Goal: Information Seeking & Learning: Learn about a topic

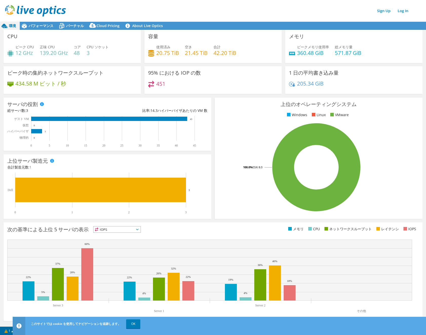
click at [220, 225] on div "次の基準による上位 5 サーバの表示 IOPS IOPS 5%" at bounding box center [213, 272] width 419 height 99
click at [32, 25] on span "パフォーマンス" at bounding box center [41, 25] width 25 height 5
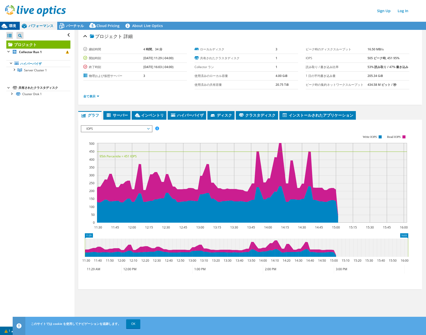
click at [12, 27] on span "環境" at bounding box center [12, 25] width 7 height 5
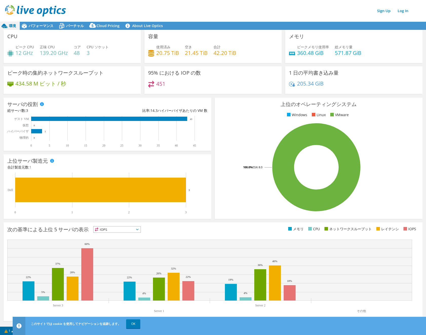
click at [8, 25] on icon at bounding box center [4, 26] width 9 height 9
click at [198, 7] on div "Sign Up Log In" at bounding box center [218, 10] width 426 height 11
click at [229, 98] on div "上位のオペレーティングシステム Windows Linux VMware 100.0% ESXi 8.0" at bounding box center [319, 158] width 208 height 121
click at [263, 13] on div "Sign Up Log In" at bounding box center [218, 10] width 426 height 11
click at [13, 24] on span "環境" at bounding box center [12, 25] width 7 height 5
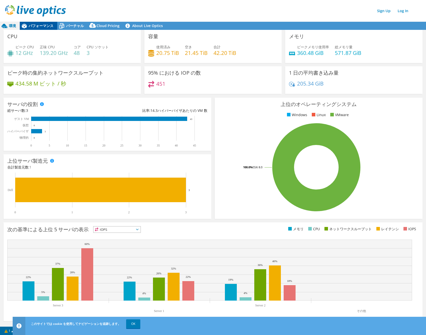
click at [40, 25] on span "パフォーマンス" at bounding box center [41, 25] width 25 height 5
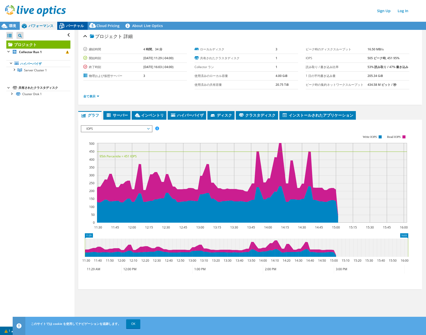
click at [70, 26] on span "バーチャル" at bounding box center [75, 25] width 18 height 5
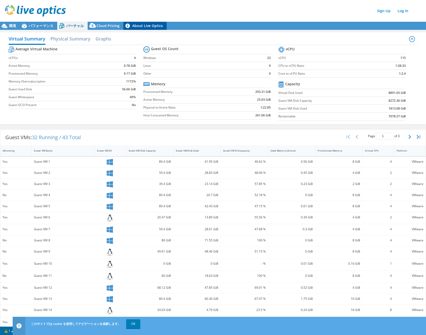
click at [149, 24] on link "About Live Optics" at bounding box center [144, 26] width 43 height 8
click at [89, 57] on label "vCPUs" at bounding box center [59, 57] width 100 height 5
click at [34, 25] on span "パフォーマンス" at bounding box center [41, 25] width 25 height 5
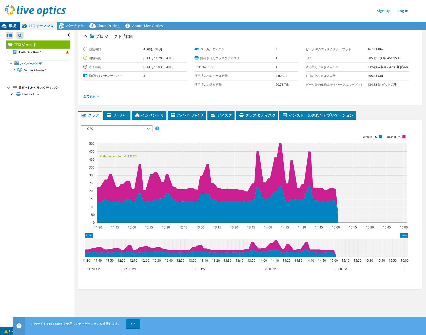
click at [10, 26] on span "環境" at bounding box center [12, 25] width 7 height 5
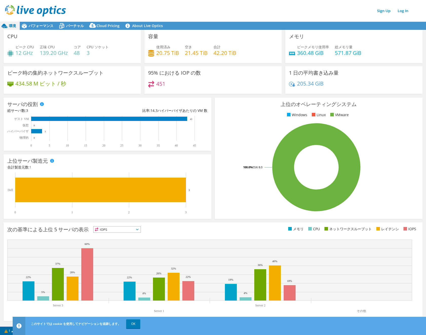
click at [331, 37] on div "メモリ ピークメモリ使用率 360.48 GiB 総メモリ量 571.87 GiB" at bounding box center [353, 46] width 137 height 33
click at [264, 10] on div "Sign Up Log In" at bounding box center [218, 10] width 426 height 11
click at [26, 25] on icon at bounding box center [24, 26] width 9 height 9
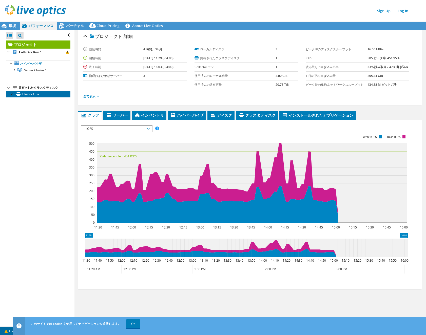
click at [43, 94] on link "Cluster Disk 1" at bounding box center [38, 94] width 64 height 7
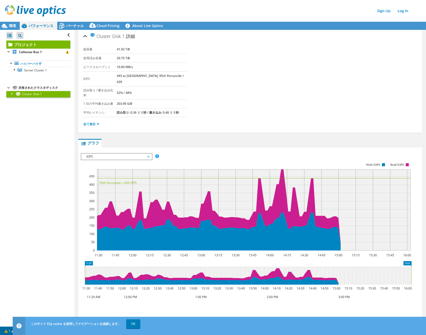
click at [14, 93] on div at bounding box center [11, 93] width 5 height 5
click at [38, 116] on link "Disk 6 | Server 3" at bounding box center [38, 114] width 64 height 7
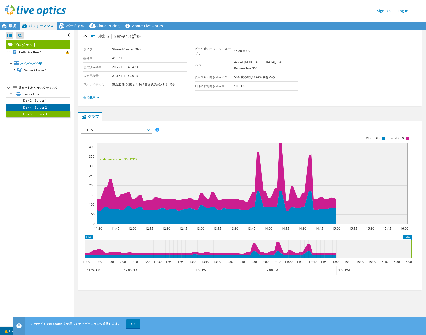
click at [39, 108] on link "Disk 4 | Server 2" at bounding box center [38, 107] width 64 height 7
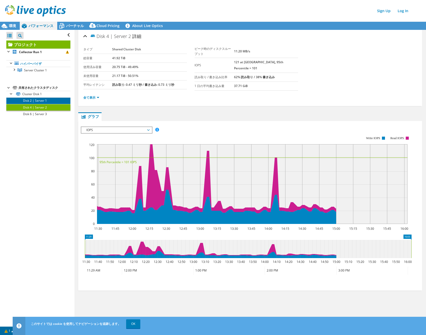
click at [42, 100] on link "Disk 2 | Server 1" at bounding box center [38, 100] width 64 height 7
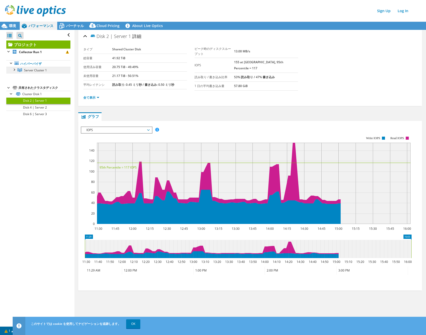
click at [44, 73] on link "Server Cluster 1" at bounding box center [38, 70] width 64 height 7
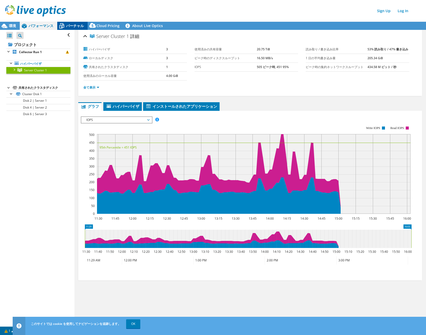
click at [72, 22] on div "バーチャル" at bounding box center [72, 26] width 30 height 8
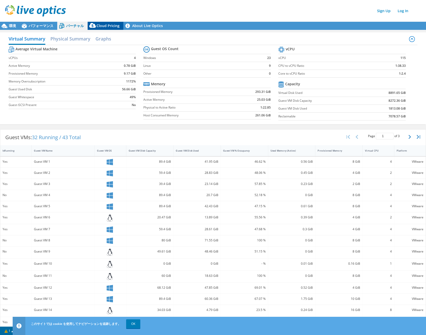
click at [116, 22] on div "Cloud Pricing" at bounding box center [106, 26] width 36 height 8
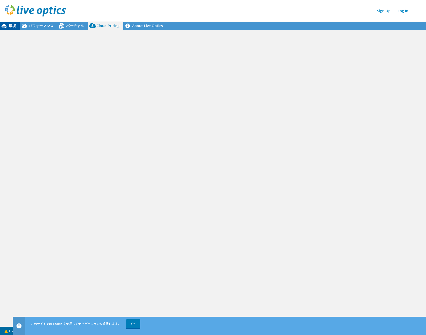
click at [9, 25] on span "環境" at bounding box center [12, 25] width 7 height 5
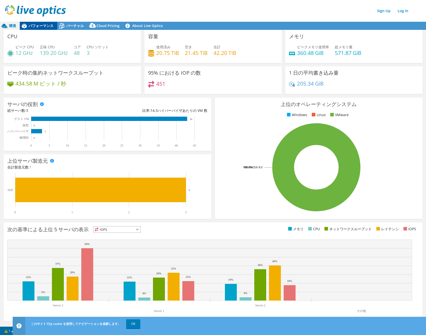
click at [46, 25] on span "パフォーマンス" at bounding box center [41, 25] width 25 height 5
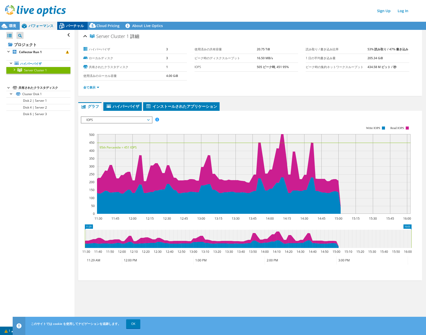
click at [65, 23] on icon at bounding box center [61, 26] width 9 height 9
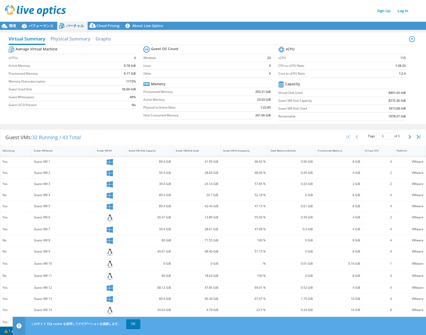
click at [29, 37] on h2 "Virtual Summary" at bounding box center [27, 39] width 37 height 11
click at [46, 26] on span "パフォーマンス" at bounding box center [41, 25] width 25 height 5
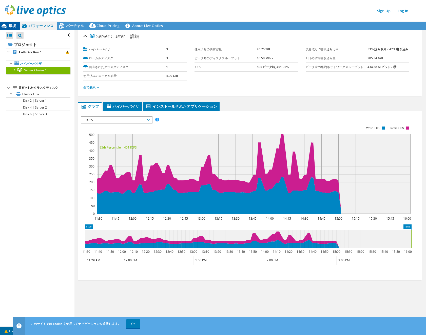
click at [14, 25] on span "環境" at bounding box center [12, 25] width 7 height 5
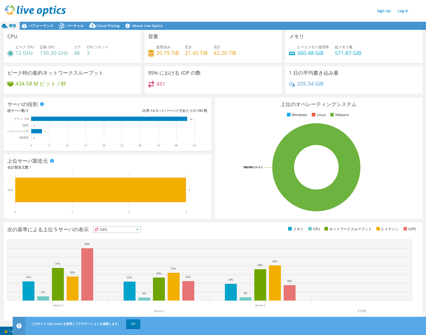
click at [70, 55] on div "ピーク CPU 12 GHz 正味 CPU 139.20 GHz コア 48 CPU ソケット 3" at bounding box center [72, 52] width 130 height 16
click at [88, 55] on h4 "3" at bounding box center [98, 53] width 22 height 6
click at [96, 53] on h4 "3" at bounding box center [98, 53] width 22 height 6
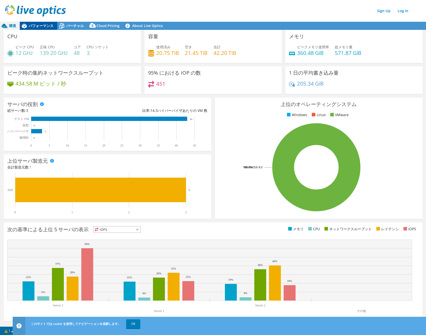
click at [40, 23] on div "パフォーマンス" at bounding box center [38, 26] width 37 height 8
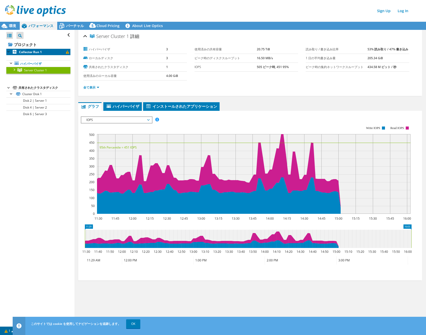
click at [24, 50] on b "Collector Run 1" at bounding box center [30, 52] width 23 height 4
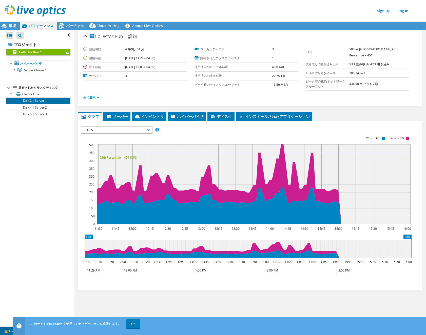
click at [29, 103] on link "Disk 2 | Server 1" at bounding box center [38, 100] width 64 height 7
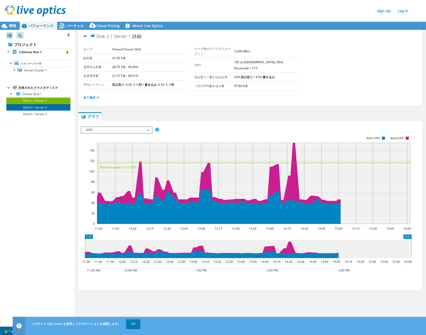
click at [29, 108] on link "Disk 4 | Server 2" at bounding box center [38, 107] width 64 height 7
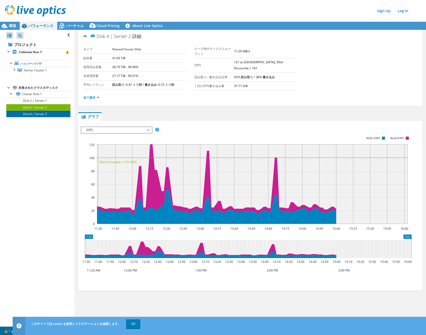
click at [29, 113] on link "Disk 6 | Server 3" at bounding box center [38, 114] width 64 height 7
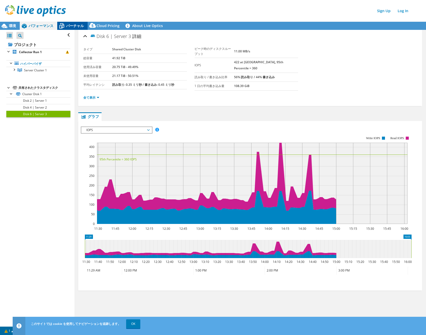
click at [72, 27] on span "バーチャル" at bounding box center [75, 25] width 18 height 5
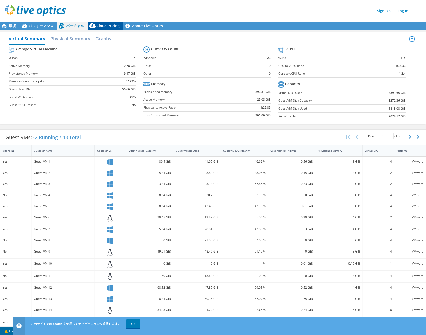
click at [102, 26] on span "Cloud Pricing" at bounding box center [107, 25] width 23 height 5
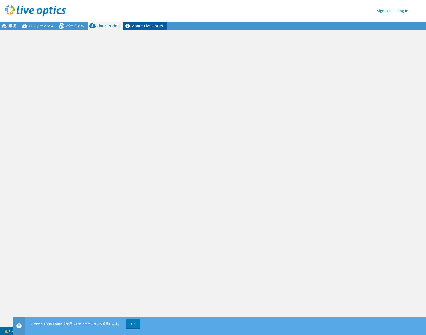
click at [159, 25] on link "About Live Optics" at bounding box center [144, 26] width 43 height 8
click at [72, 26] on span "バーチャル" at bounding box center [75, 25] width 18 height 5
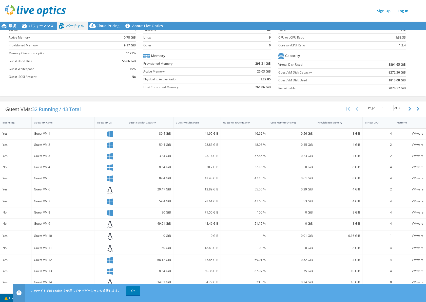
scroll to position [36, 0]
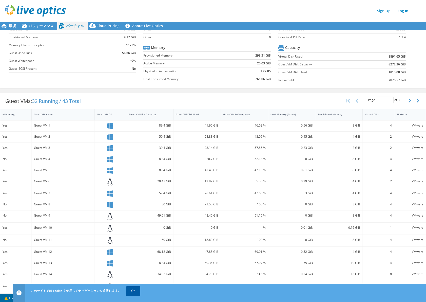
click at [133, 289] on link "OK" at bounding box center [133, 290] width 14 height 9
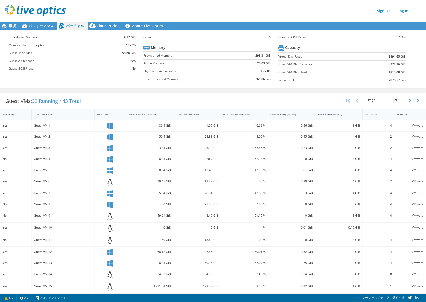
click at [286, 6] on div "Sign Up Log In" at bounding box center [218, 10] width 426 height 11
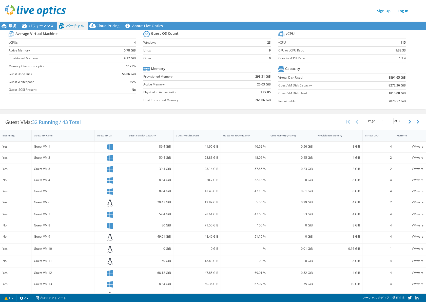
scroll to position [0, 0]
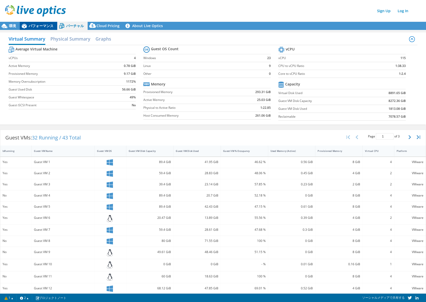
click at [42, 26] on span "パフォーマンス" at bounding box center [41, 25] width 25 height 5
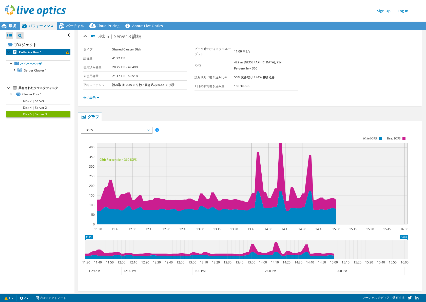
click at [38, 52] on b "Collector Run 1" at bounding box center [30, 52] width 23 height 4
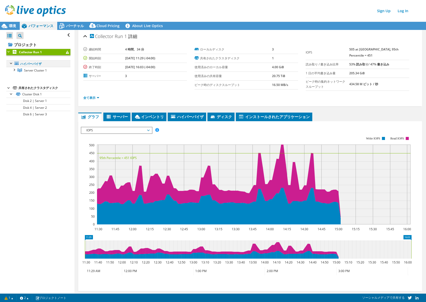
click at [11, 64] on div at bounding box center [11, 62] width 5 height 5
click at [14, 71] on div at bounding box center [13, 69] width 5 height 5
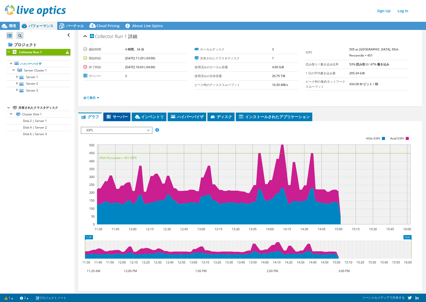
click at [114, 114] on span "サーバー" at bounding box center [117, 116] width 22 height 5
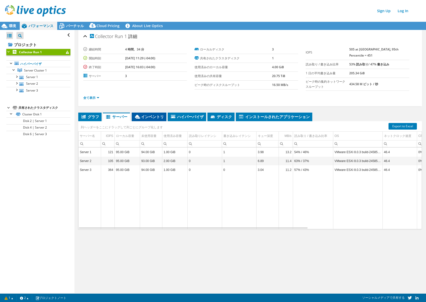
click at [159, 117] on span "インベントリ" at bounding box center [149, 116] width 30 height 5
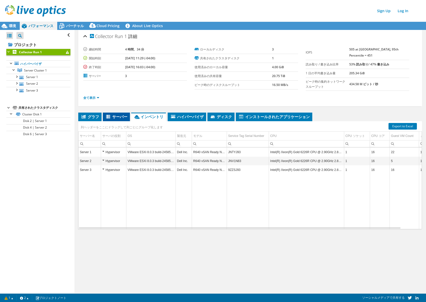
click at [120, 116] on span "サーバー" at bounding box center [116, 116] width 22 height 5
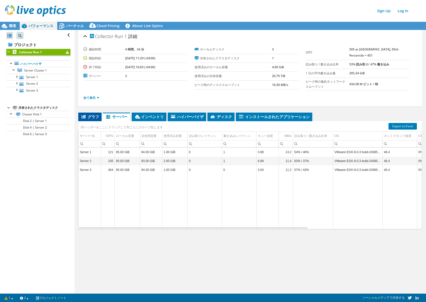
click at [94, 115] on span "グラフ" at bounding box center [90, 116] width 18 height 5
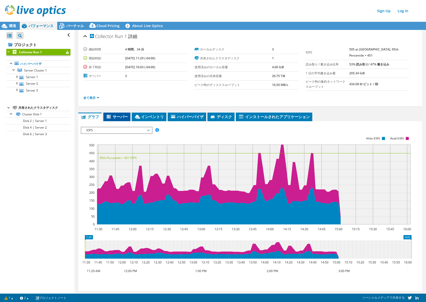
click at [122, 115] on span "サーバー" at bounding box center [117, 116] width 22 height 5
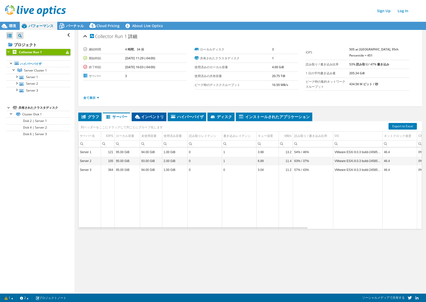
click at [147, 119] on li "インベントリ" at bounding box center [149, 116] width 35 height 9
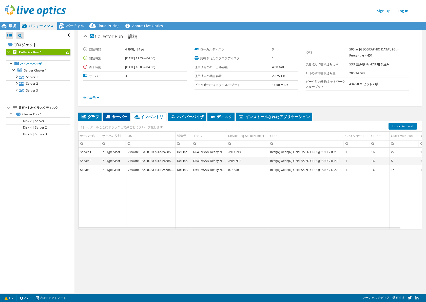
click at [121, 115] on span "サーバー" at bounding box center [116, 116] width 22 height 5
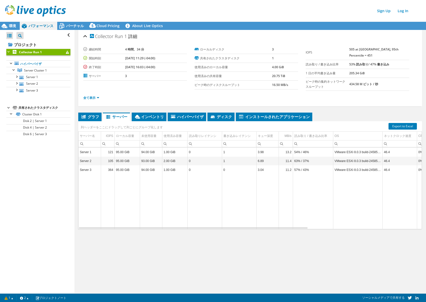
click at [235, 205] on td "Data grid" at bounding box center [239, 201] width 34 height 55
click at [95, 115] on span "グラフ" at bounding box center [90, 116] width 18 height 5
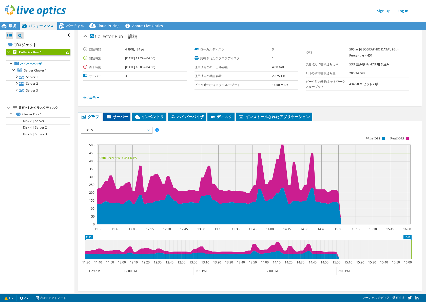
click at [113, 114] on span "サーバー" at bounding box center [117, 116] width 22 height 5
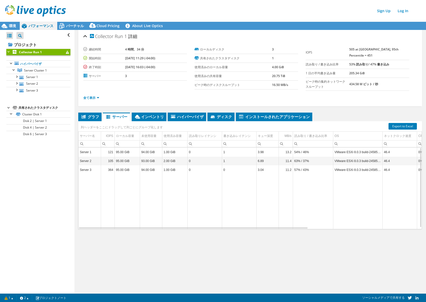
click at [201, 209] on td "Data grid" at bounding box center [204, 201] width 34 height 55
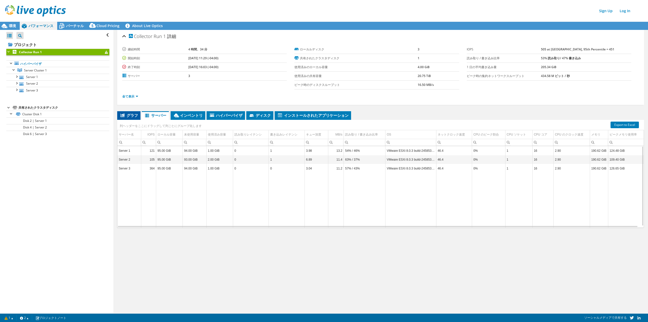
drag, startPoint x: 139, startPoint y: 117, endPoint x: 135, endPoint y: 115, distance: 5.0
click at [139, 117] on li "グラフ" at bounding box center [128, 115] width 23 height 9
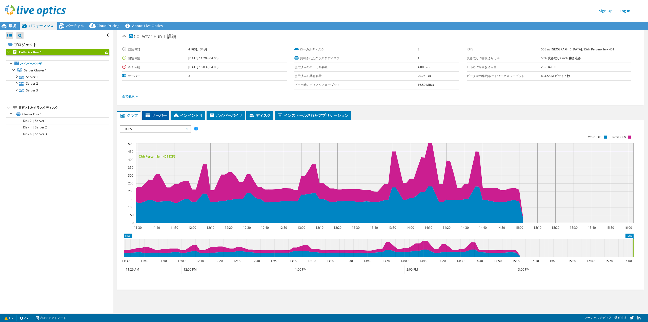
click at [155, 114] on span "サーバー" at bounding box center [156, 115] width 22 height 5
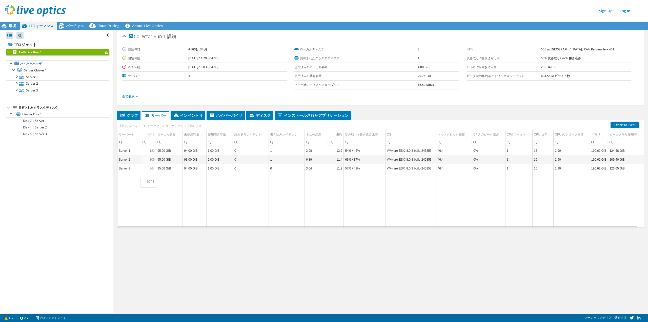
drag, startPoint x: 151, startPoint y: 134, endPoint x: 151, endPoint y: 183, distance: 48.9
drag, startPoint x: 542, startPoint y: 250, endPoint x: 453, endPoint y: 245, distance: 88.8
click at [426, 245] on div "Collector Run 1 詳細 継続時間 4 時間、34 分 開始時刻 07/15/2025, 11:29 (-04:00) 終了時刻 07/15/20…" at bounding box center [380, 171] width 535 height 283
click at [190, 112] on li "インベントリ" at bounding box center [188, 115] width 35 height 9
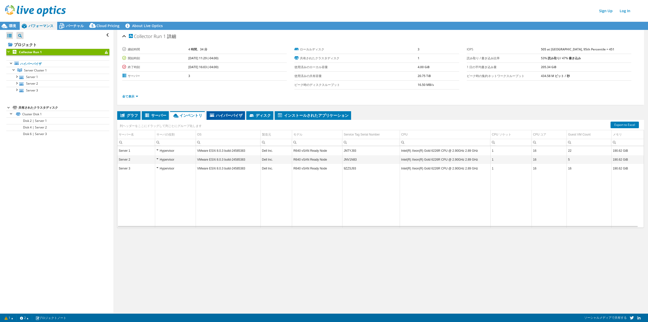
click at [227, 115] on span "ハイパーバイザ" at bounding box center [225, 115] width 33 height 5
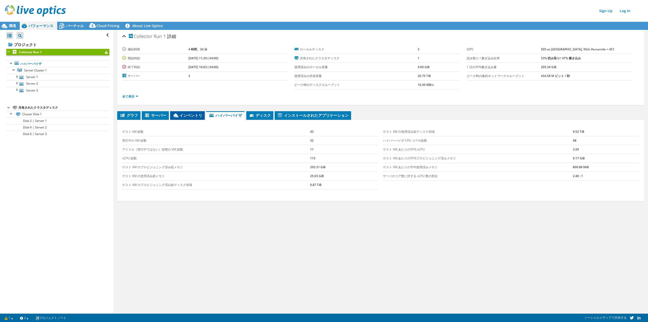
click at [189, 115] on span "インベントリ" at bounding box center [188, 115] width 30 height 5
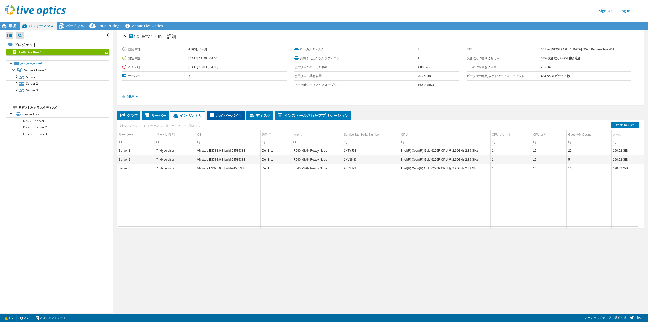
click at [223, 114] on span "ハイパーバイザ" at bounding box center [225, 115] width 33 height 5
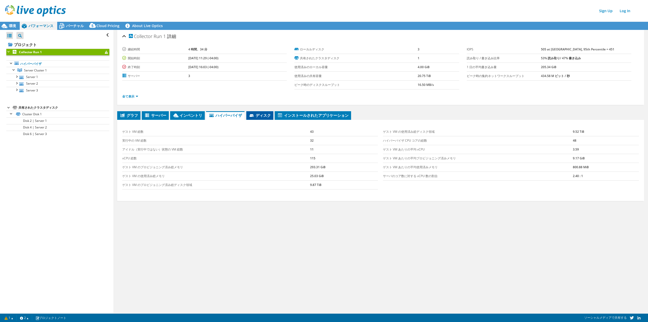
click at [270, 114] on span "ディスク" at bounding box center [260, 115] width 22 height 5
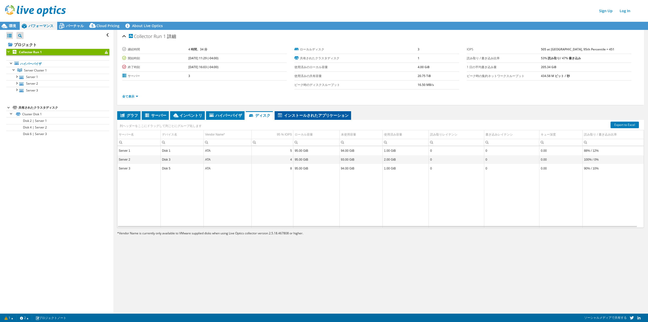
click at [290, 115] on span "インストールされたアプリケーション" at bounding box center [312, 115] width 71 height 5
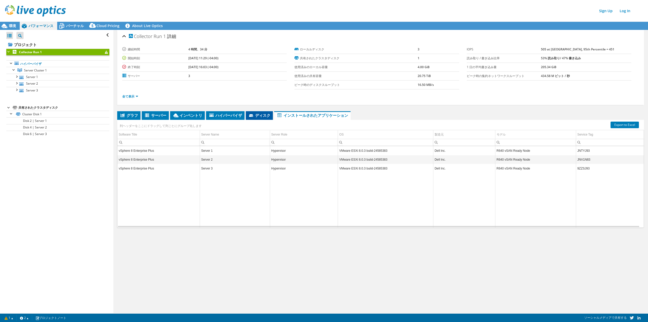
click at [263, 116] on span "ディスク" at bounding box center [259, 115] width 22 height 5
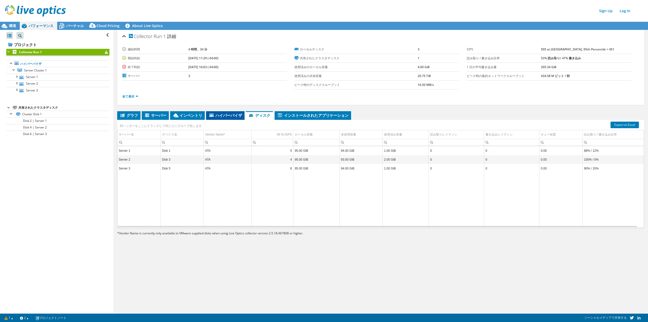
click at [234, 116] on span "ハイパーバイザ" at bounding box center [225, 115] width 33 height 5
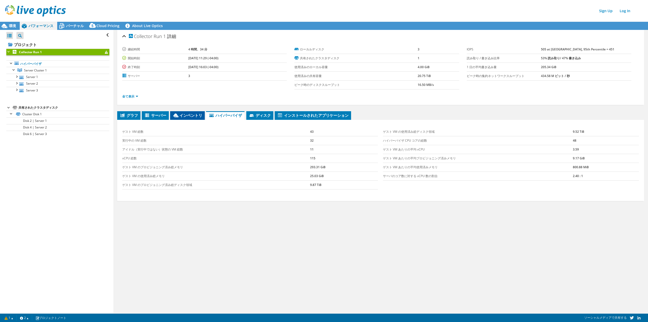
click at [185, 115] on span "インベントリ" at bounding box center [188, 115] width 30 height 5
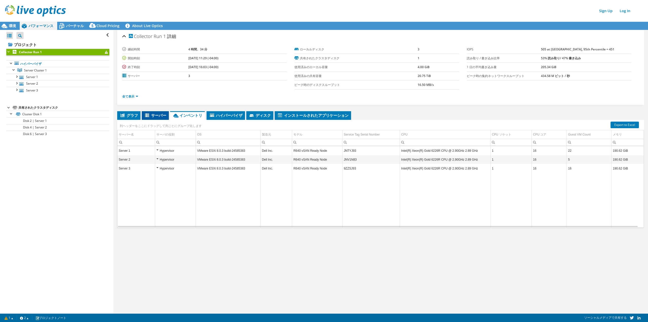
click at [155, 117] on li "サーバー" at bounding box center [155, 115] width 27 height 9
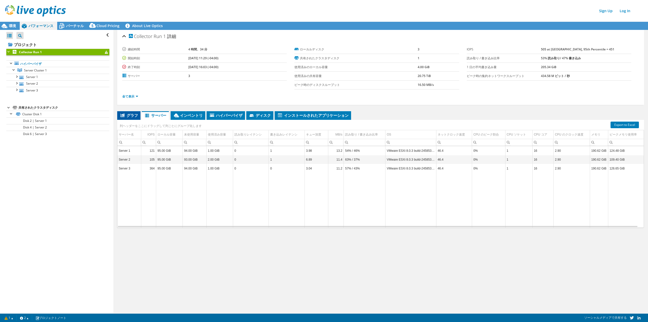
click at [132, 116] on span "グラフ" at bounding box center [129, 115] width 18 height 5
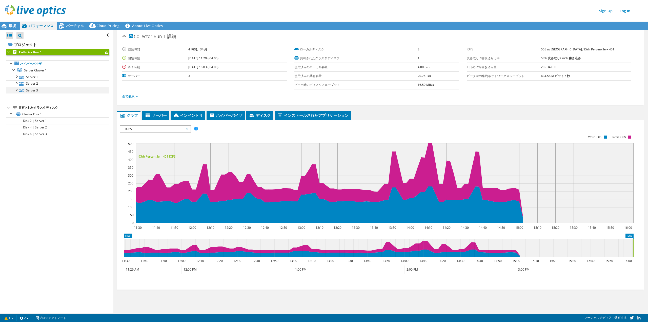
click at [17, 90] on div at bounding box center [16, 89] width 5 height 5
click at [17, 85] on div at bounding box center [16, 82] width 5 height 5
click at [17, 77] on div at bounding box center [16, 76] width 5 height 5
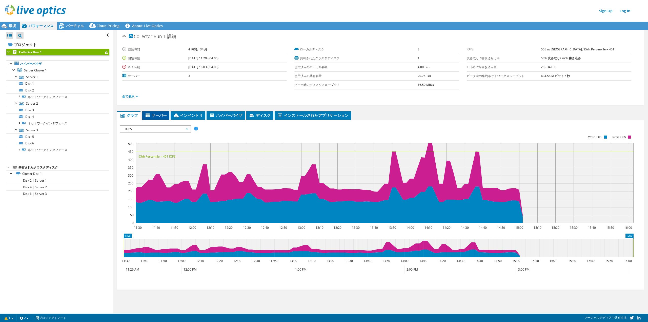
click at [156, 113] on span "サーバー" at bounding box center [156, 115] width 22 height 5
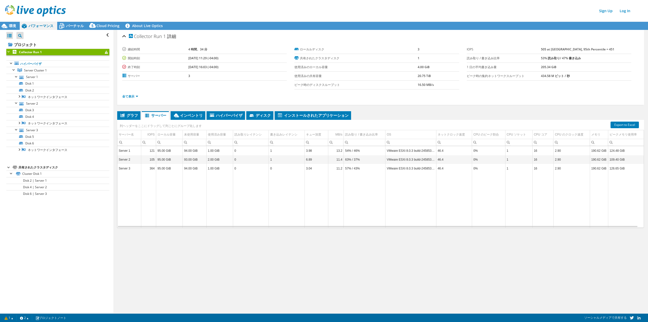
click at [248, 217] on td "Data grid" at bounding box center [251, 200] width 36 height 55
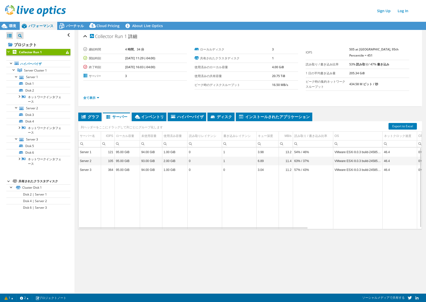
click at [283, 271] on div "Collector Run 1 詳細 継続時間 4 時間、34 分 開始時刻 07/15/2025, 11:29 (-04:00) 終了時刻 07/15/20…" at bounding box center [249, 161] width 351 height 263
click at [93, 115] on span "グラフ" at bounding box center [90, 116] width 18 height 5
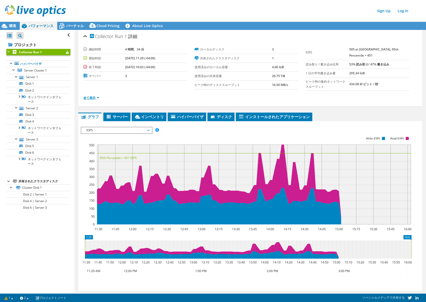
click at [96, 96] on link "全て表示" at bounding box center [91, 97] width 16 height 4
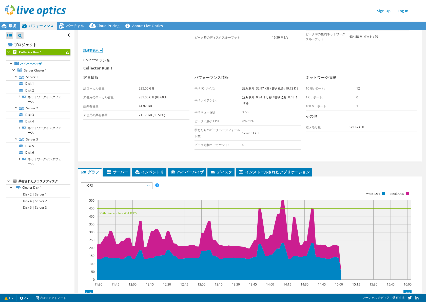
scroll to position [51, 0]
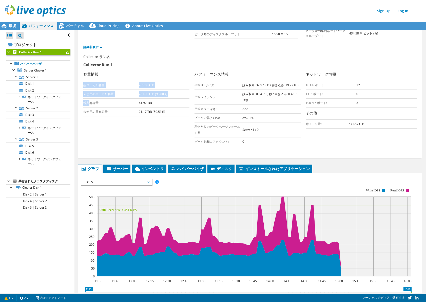
drag, startPoint x: 89, startPoint y: 102, endPoint x: 178, endPoint y: 116, distance: 89.7
click at [178, 116] on div "容量情報 総ローカル容量: 285.00 GiB 未使用のローカル容量: 281.00 GiB (98.60%) 総共有容量: 41.92 TiB 未使用の共…" at bounding box center [138, 95] width 111 height 48
click at [155, 141] on div "Collector ラン名 Collector Run 1 容量情報 総ローカル容量: 285.00 GiB 未使用のローカル容量: 281.00 GiB (…" at bounding box center [251, 101] width 336 height 94
click at [141, 182] on span "IOPS" at bounding box center [116, 182] width 65 height 6
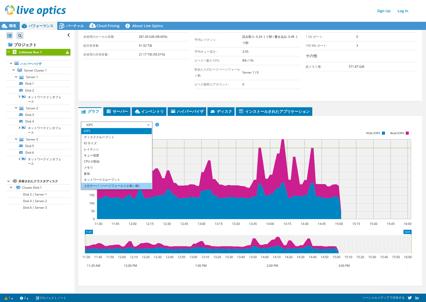
scroll to position [83, 0]
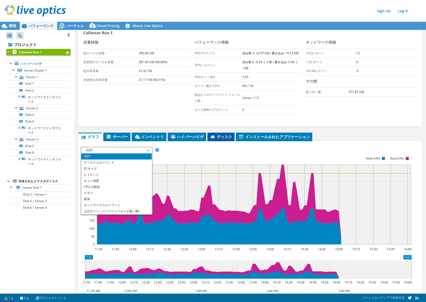
click at [224, 134] on span "ディスク" at bounding box center [221, 136] width 22 height 5
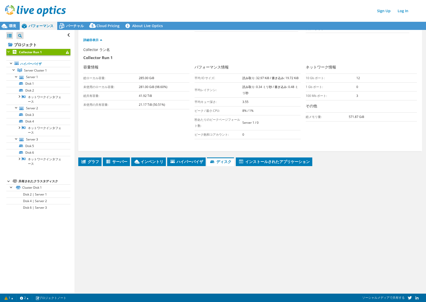
scroll to position [56, 0]
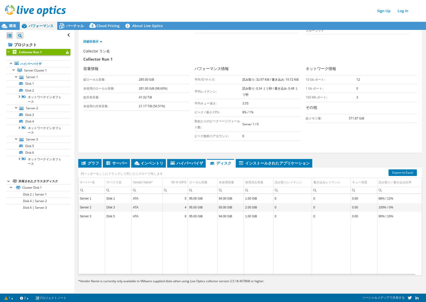
click at [154, 127] on div "Collector ラン名 Collector Run 1 容量情報 総ローカル容量: 285.00 GiB 未使用のローカル容量: 281.00 GiB (…" at bounding box center [251, 96] width 336 height 94
click at [45, 261] on div "すべて開く すべて閉じる プロジェクトツリーフィルタ プロジェクト" at bounding box center [37, 161] width 74 height 263
click at [142, 134] on div "Collector ラン名 Collector Run 1 容量情報 総ローカル容量: 285.00 GiB 未使用のローカル容量: 281.00 GiB (…" at bounding box center [251, 96] width 336 height 94
click at [110, 161] on icon at bounding box center [108, 163] width 5 height 4
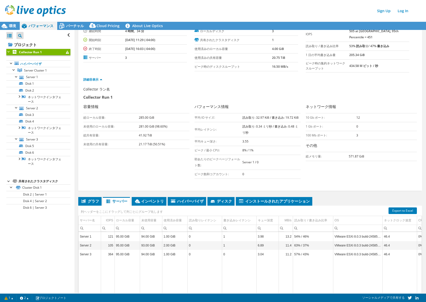
scroll to position [25, 0]
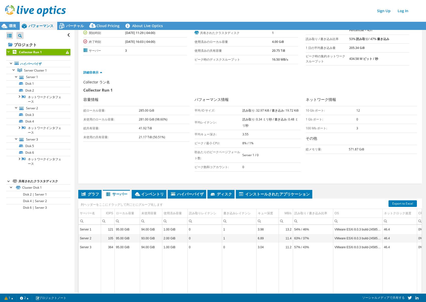
click at [134, 169] on div "Collector ラン名 Collector Run 1 容量情報 総ローカル容量: 285.00 GiB 未使用のローカル容量: 281.00 GiB (…" at bounding box center [251, 127] width 336 height 94
click at [169, 162] on div "Collector ラン名 Collector Run 1 容量情報 総ローカル容量: 285.00 GiB 未使用のローカル容量: 281.00 GiB (…" at bounding box center [251, 127] width 336 height 94
click at [144, 153] on div "Collector ラン名 Collector Run 1 容量情報 総ローカル容量: 285.00 GiB 未使用のローカル容量: 281.00 GiB (…" at bounding box center [251, 127] width 336 height 94
click at [123, 159] on div "Collector ラン名 Collector Run 1 容量情報 総ローカル容量: 285.00 GiB 未使用のローカル容量: 281.00 GiB (…" at bounding box center [251, 127] width 336 height 94
click at [211, 86] on div "Collector ラン名" at bounding box center [247, 84] width 328 height 8
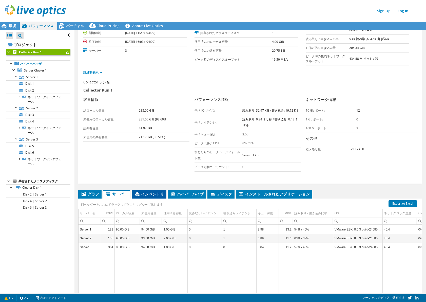
click at [158, 193] on span "インベントリ" at bounding box center [149, 193] width 30 height 5
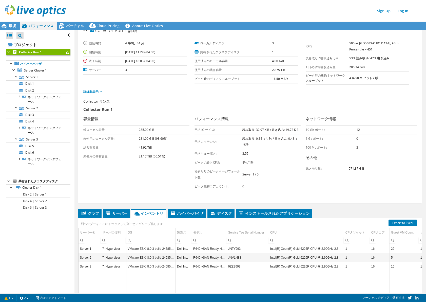
scroll to position [0, 0]
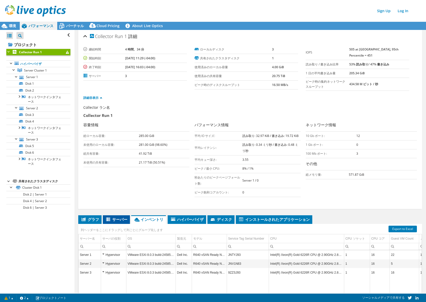
click at [124, 216] on span "サーバー" at bounding box center [116, 218] width 22 height 5
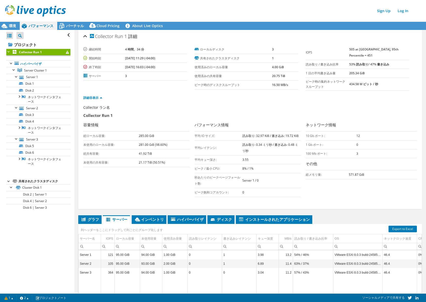
click at [157, 127] on h3 "容量情報" at bounding box center [136, 125] width 106 height 7
click at [371, 197] on div "Collector ラン名 Collector Run 1 容量情報 総ローカル容量: 285.00 GiB 未使用のローカル容量: 281.00 GiB (…" at bounding box center [251, 152] width 336 height 94
drag, startPoint x: 274, startPoint y: 202, endPoint x: 85, endPoint y: 117, distance: 207.3
click at [85, 117] on div "Collector ラン名 Collector Run 1 容量情報 総ローカル容量: 285.00 GiB 未使用のローカル容量: 281.00 GiB (…" at bounding box center [249, 156] width 333 height 103
click at [298, 100] on ul "詳細非表示" at bounding box center [249, 97] width 333 height 7
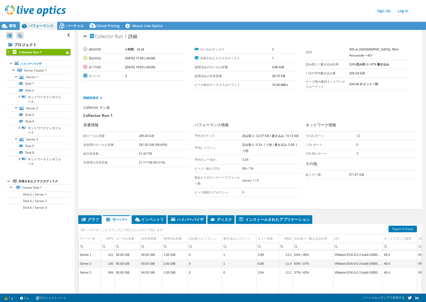
click at [247, 107] on div "Collector ラン名" at bounding box center [247, 109] width 328 height 8
click at [273, 17] on header "Sign Up Log In" at bounding box center [218, 11] width 436 height 22
click at [282, 110] on div "Collector ラン名" at bounding box center [247, 109] width 328 height 8
click at [215, 218] on icon at bounding box center [213, 219] width 5 height 3
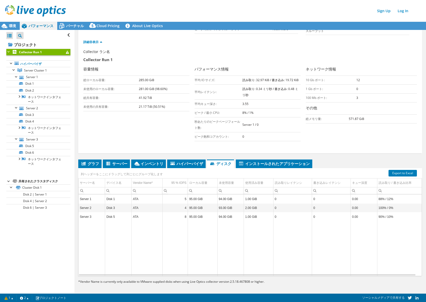
scroll to position [56, 0]
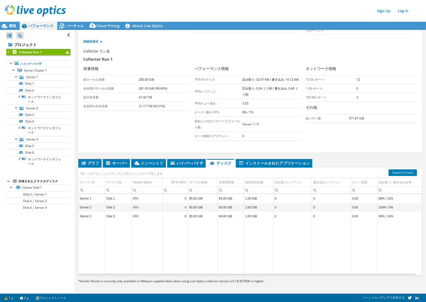
click at [267, 236] on td "Data grid" at bounding box center [259, 248] width 30 height 55
click at [279, 162] on span "インストールされたアプリケーション" at bounding box center [273, 162] width 71 height 5
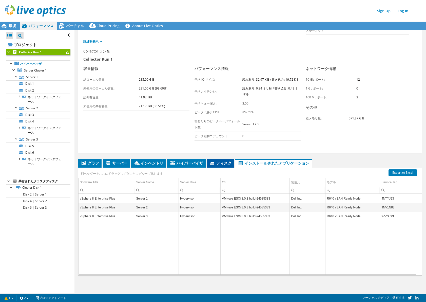
click at [221, 160] on span "ディスク" at bounding box center [220, 162] width 22 height 5
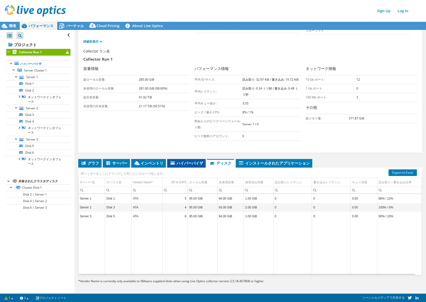
click at [189, 161] on span "ハイパーバイザ" at bounding box center [186, 162] width 33 height 5
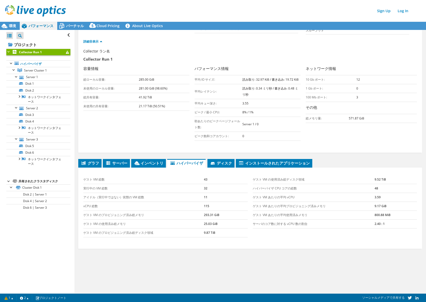
click at [147, 134] on div "Collector ラン名 Collector Run 1 容量情報 総ローカル容量: 285.00 GiB 未使用のローカル容量: 281.00 GiB (…" at bounding box center [251, 96] width 336 height 94
click at [164, 98] on td "41.92 TiB" at bounding box center [164, 97] width 51 height 9
click at [161, 7] on div "Sign Up Log In" at bounding box center [218, 10] width 426 height 11
click at [149, 130] on div "Collector ラン名 Collector Run 1 容量情報 総ローカル容量: 285.00 GiB 未使用のローカル容量: 281.00 GiB (…" at bounding box center [251, 96] width 336 height 94
click at [134, 138] on div "Collector ラン名 Collector Run 1 容量情報 総ローカル容量: 285.00 GiB 未使用のローカル容量: 281.00 GiB (…" at bounding box center [251, 96] width 336 height 94
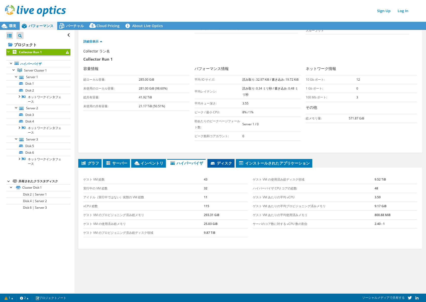
click at [225, 162] on span "ディスク" at bounding box center [221, 162] width 22 height 5
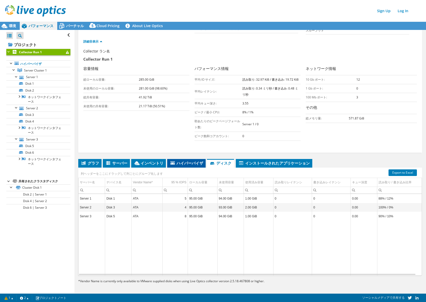
click at [195, 162] on span "ハイパーバイザ" at bounding box center [186, 162] width 33 height 5
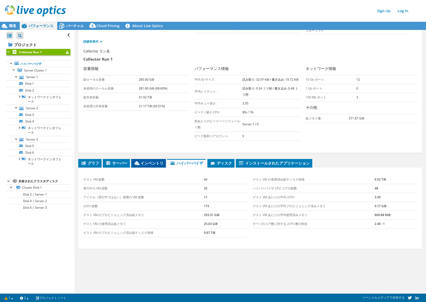
click at [156, 160] on span "インベントリ" at bounding box center [149, 162] width 30 height 5
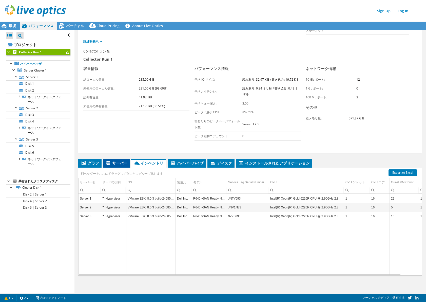
click at [128, 159] on li "サーバー" at bounding box center [116, 163] width 27 height 9
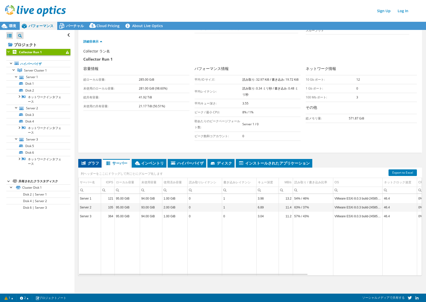
click at [90, 163] on span "グラフ" at bounding box center [90, 162] width 18 height 5
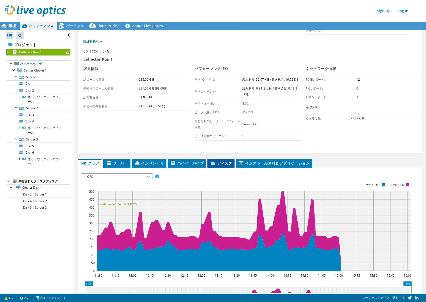
click at [218, 161] on span "ディスク" at bounding box center [221, 162] width 22 height 5
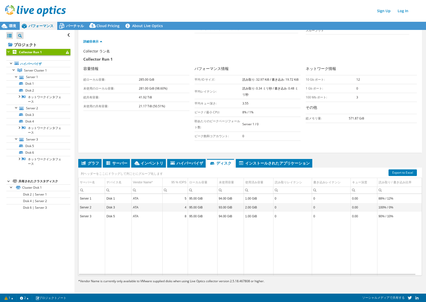
click at [168, 11] on div "Sign Up Log In" at bounding box center [218, 10] width 426 height 11
click at [115, 119] on div "Collector ラン名 Collector Run 1 容量情報 総ローカル容量: 285.00 GiB 未使用のローカル容量: 281.00 GiB (…" at bounding box center [251, 96] width 336 height 94
click at [190, 160] on span "ハイパーバイザ" at bounding box center [186, 162] width 33 height 5
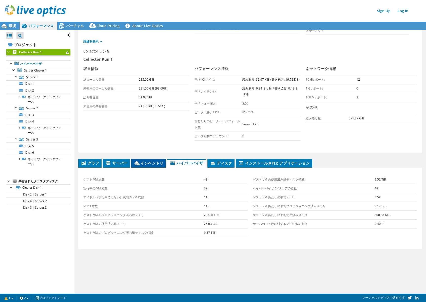
click at [146, 163] on span "インベントリ" at bounding box center [149, 162] width 30 height 5
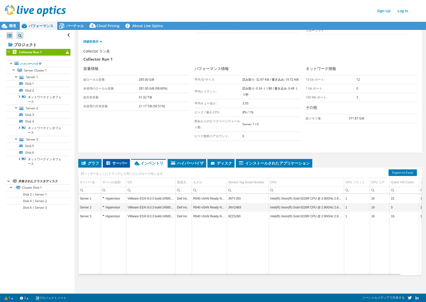
click at [114, 163] on span "サーバー" at bounding box center [116, 162] width 22 height 5
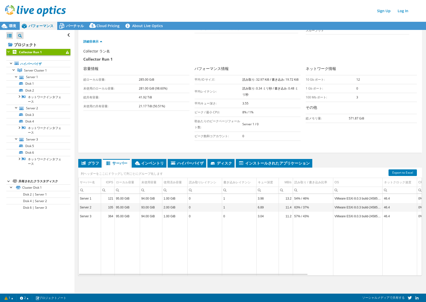
click at [213, 250] on td "Data grid" at bounding box center [204, 248] width 34 height 55
click at [84, 160] on span "グラフ" at bounding box center [90, 162] width 18 height 5
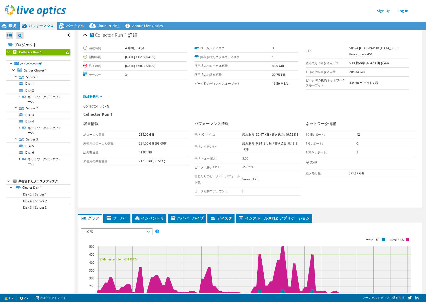
scroll to position [0, 0]
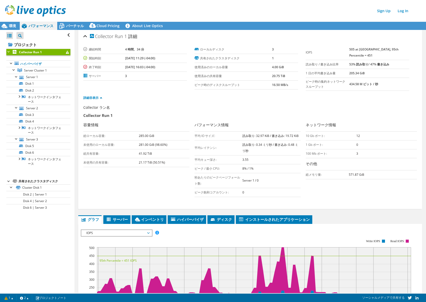
click at [175, 109] on div "Collector ラン名" at bounding box center [247, 109] width 328 height 8
click at [142, 95] on ul "詳細非表示" at bounding box center [249, 97] width 333 height 7
click at [3, 24] on icon at bounding box center [4, 26] width 9 height 9
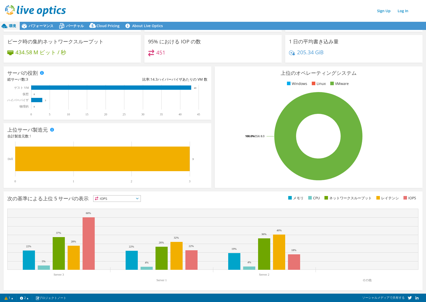
scroll to position [32, 0]
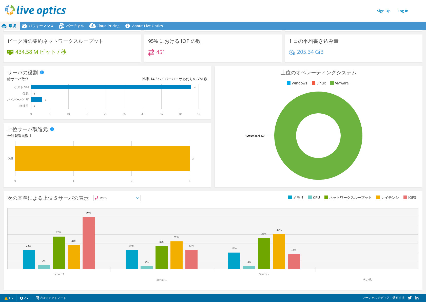
click at [139, 196] on span "IOPS" at bounding box center [116, 198] width 47 height 6
click at [128, 232] on li "レイテンシ" at bounding box center [116, 232] width 47 height 7
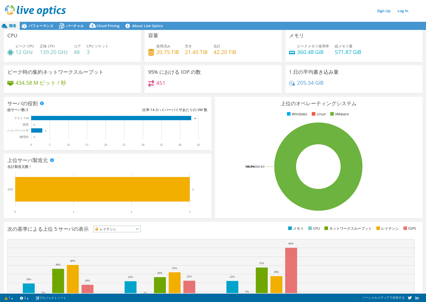
scroll to position [0, 0]
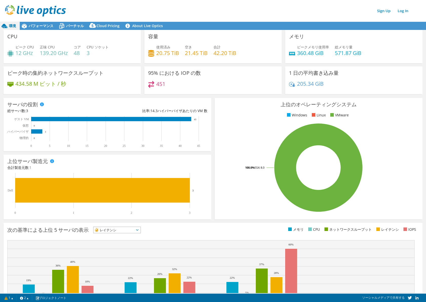
click at [131, 234] on div "次の基準による上位 5 サーバの表示 レイテンシ IOPS" at bounding box center [110, 230] width 206 height 8
click at [132, 230] on span "レイテンシ" at bounding box center [113, 230] width 41 height 6
click at [132, 235] on li "IOPS" at bounding box center [116, 236] width 47 height 7
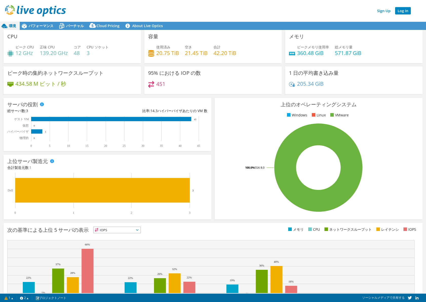
click at [409, 13] on link "Log In" at bounding box center [403, 10] width 16 height 7
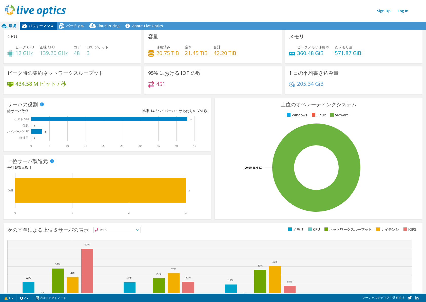
click at [39, 27] on span "パフォーマンス" at bounding box center [41, 25] width 25 height 5
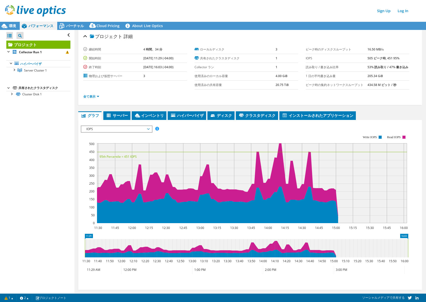
click at [24, 140] on div "すべて開く すべて閉じる プロジェクトツリーフィルタ プロジェクト" at bounding box center [37, 161] width 74 height 263
click at [87, 96] on link "全て表示" at bounding box center [91, 96] width 16 height 4
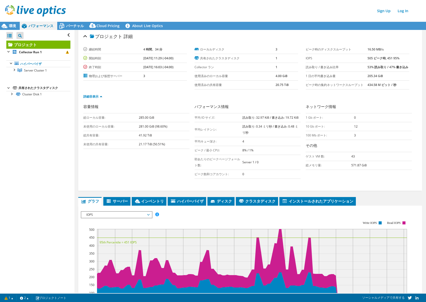
click at [133, 175] on div "容量情報 総ローカル容量: 285.00 GiB 未使用のローカル容量: 281.00 GiB (98.60%) 総共有容量: 41.92 TiB 未使用の共…" at bounding box center [249, 142] width 333 height 77
click at [162, 177] on div "容量情報 総ローカル容量: 285.00 GiB 未使用のローカル容量: 281.00 GiB (98.60%) 総共有容量: 41.92 TiB 未使用の共…" at bounding box center [249, 142] width 333 height 77
click at [124, 176] on div "容量情報 総ローカル容量: 285.00 GiB 未使用のローカル容量: 281.00 GiB (98.60%) 総共有容量: 41.92 TiB 未使用の共…" at bounding box center [249, 142] width 333 height 77
click at [112, 194] on div "プロジェクト 詳細 継続時間 4 時間、34 分 開始時刻 [DATE] 11:29 (-04:00) 終了時刻 [DATE] 16:03 (-04:00) …" at bounding box center [249, 207] width 351 height 354
click at [117, 202] on span "サーバー" at bounding box center [117, 200] width 22 height 5
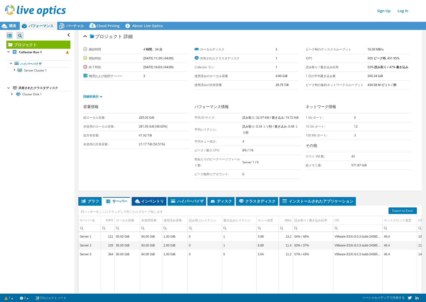
scroll to position [38, 0]
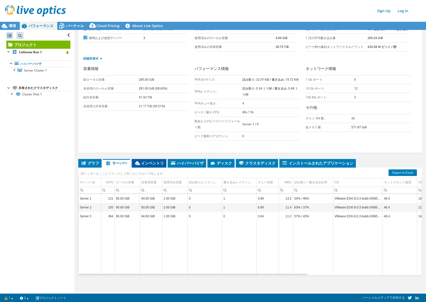
click at [146, 164] on span "インベントリ" at bounding box center [149, 162] width 30 height 5
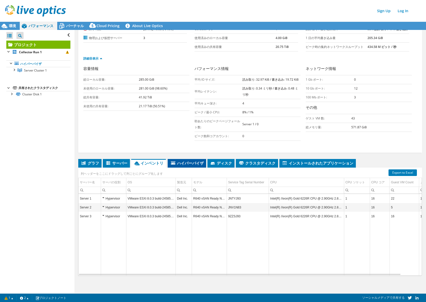
click at [195, 163] on span "ハイパーバイザ" at bounding box center [186, 162] width 33 height 5
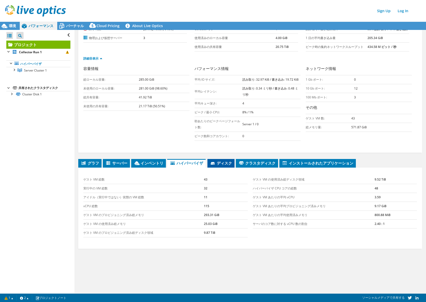
click at [232, 159] on li "ディスク" at bounding box center [220, 163] width 27 height 9
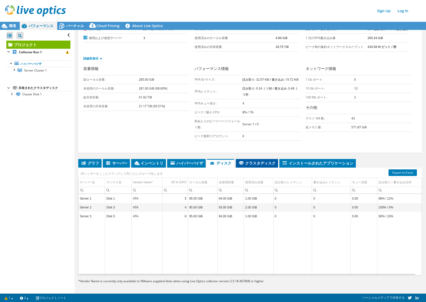
click at [259, 161] on span "クラスタディスク" at bounding box center [256, 162] width 37 height 5
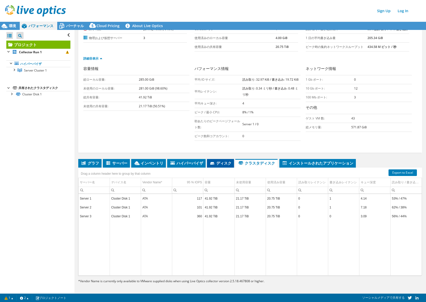
click at [225, 160] on span "ディスク" at bounding box center [220, 162] width 22 height 5
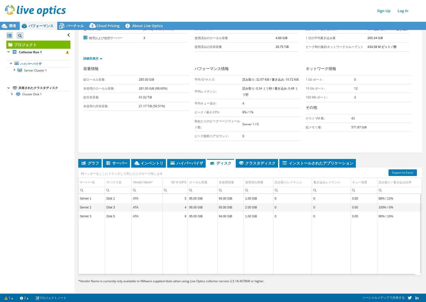
click at [161, 253] on td "Data grid" at bounding box center [146, 248] width 31 height 55
click at [3, 24] on icon at bounding box center [4, 26] width 9 height 9
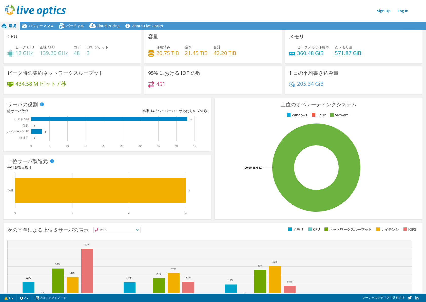
click at [231, 124] on rect at bounding box center [316, 167] width 195 height 89
click at [44, 28] on span "パフォーマンス" at bounding box center [41, 25] width 25 height 5
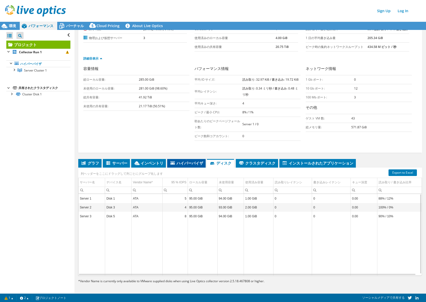
click at [186, 162] on span "ハイパーバイザ" at bounding box center [186, 162] width 33 height 5
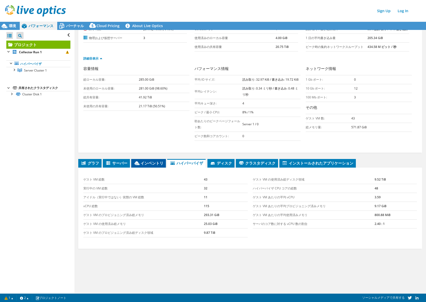
click at [154, 163] on span "インベントリ" at bounding box center [149, 162] width 30 height 5
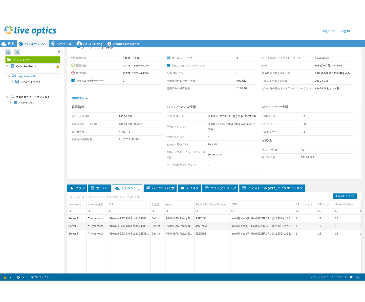
scroll to position [0, 0]
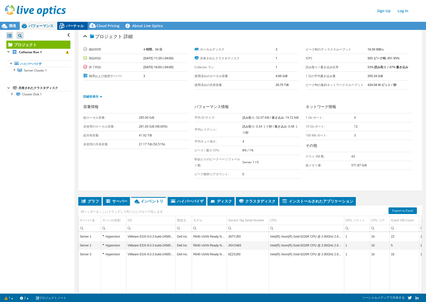
click at [62, 25] on icon at bounding box center [61, 26] width 9 height 9
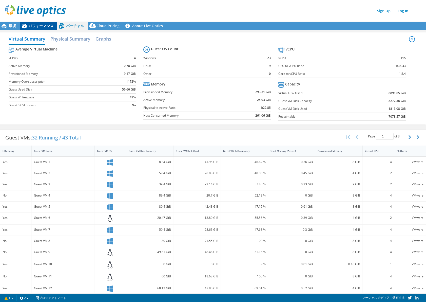
click at [37, 24] on span "パフォーマンス" at bounding box center [41, 25] width 25 height 5
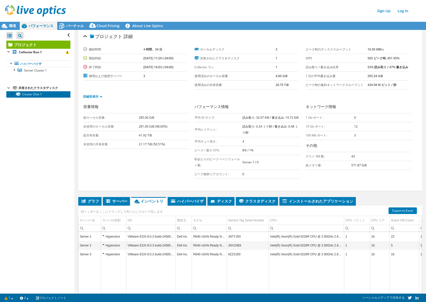
click at [42, 97] on link "Cluster Disk 1" at bounding box center [38, 94] width 64 height 7
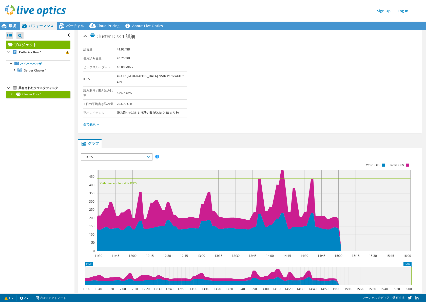
click at [17, 96] on link "Cluster Disk 1" at bounding box center [38, 94] width 64 height 7
click at [12, 93] on div at bounding box center [11, 93] width 5 height 5
click at [29, 98] on link "Disk 2 | Server 1" at bounding box center [38, 100] width 64 height 7
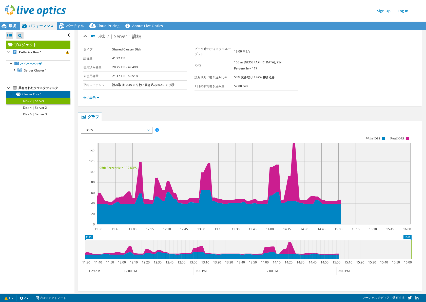
click at [30, 92] on link "Cluster Disk 1" at bounding box center [38, 94] width 64 height 7
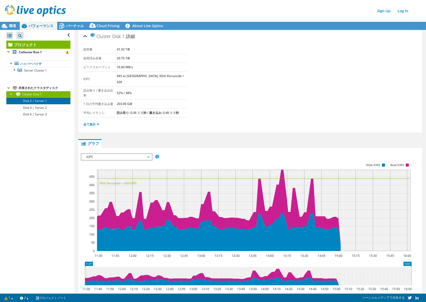
click at [44, 102] on link "Disk 2 | Server 1" at bounding box center [38, 100] width 64 height 7
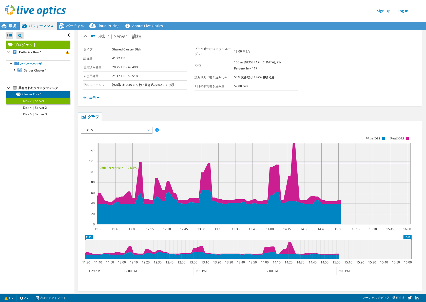
click at [44, 93] on link "Cluster Disk 1" at bounding box center [38, 94] width 64 height 7
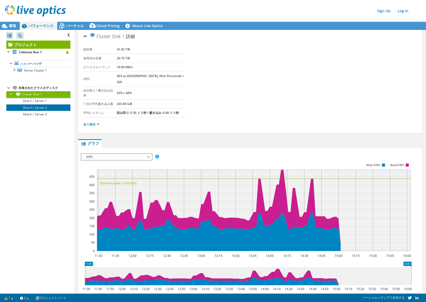
click at [41, 107] on link "Disk 4 | Server 2" at bounding box center [38, 107] width 64 height 7
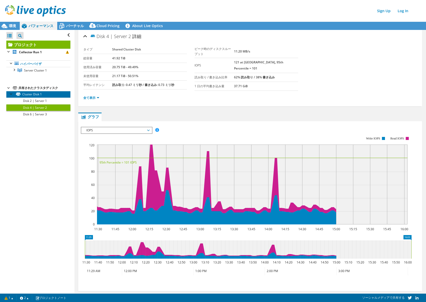
click at [42, 96] on link "Cluster Disk 1" at bounding box center [38, 94] width 64 height 7
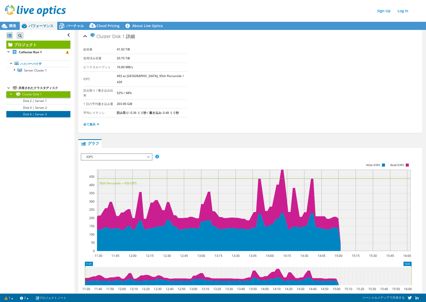
click at [41, 114] on link "Disk 6 | Server 3" at bounding box center [38, 114] width 64 height 7
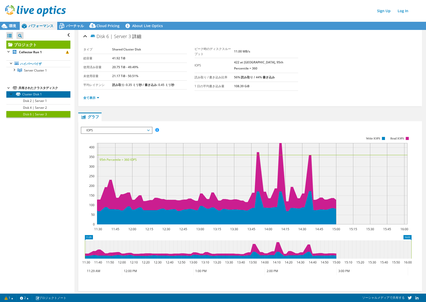
click at [47, 96] on link "Cluster Disk 1" at bounding box center [38, 94] width 64 height 7
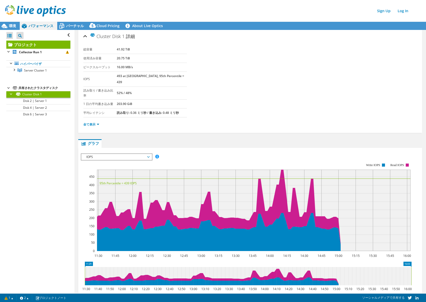
click at [29, 160] on div "すべて開く すべて閉じる プロジェクトツリーフィルタ プロジェクト" at bounding box center [37, 161] width 74 height 263
click at [14, 27] on span "環境" at bounding box center [12, 25] width 7 height 5
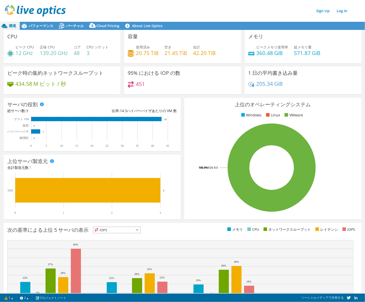
click at [178, 3] on header "Sign Up Log In" at bounding box center [187, 11] width 375 height 22
